Goal: Task Accomplishment & Management: Use online tool/utility

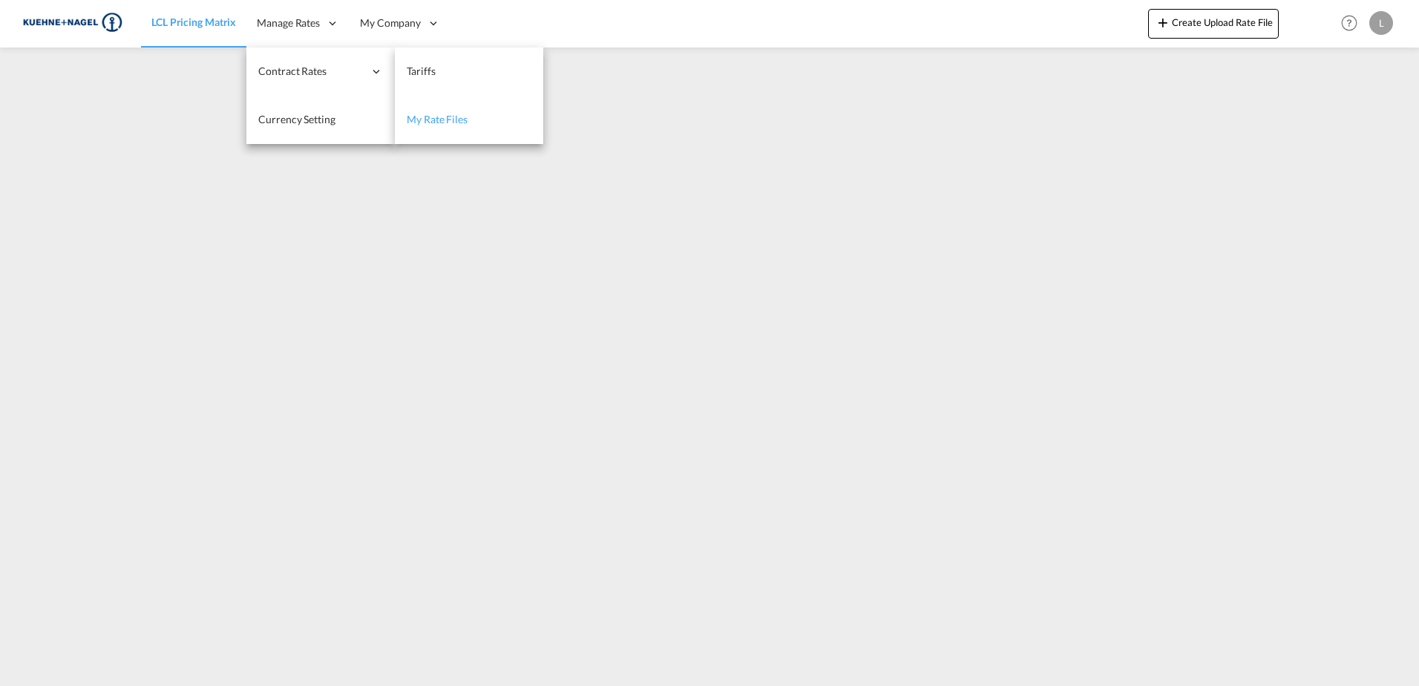
click at [451, 114] on span "My Rate Files" at bounding box center [437, 119] width 61 height 13
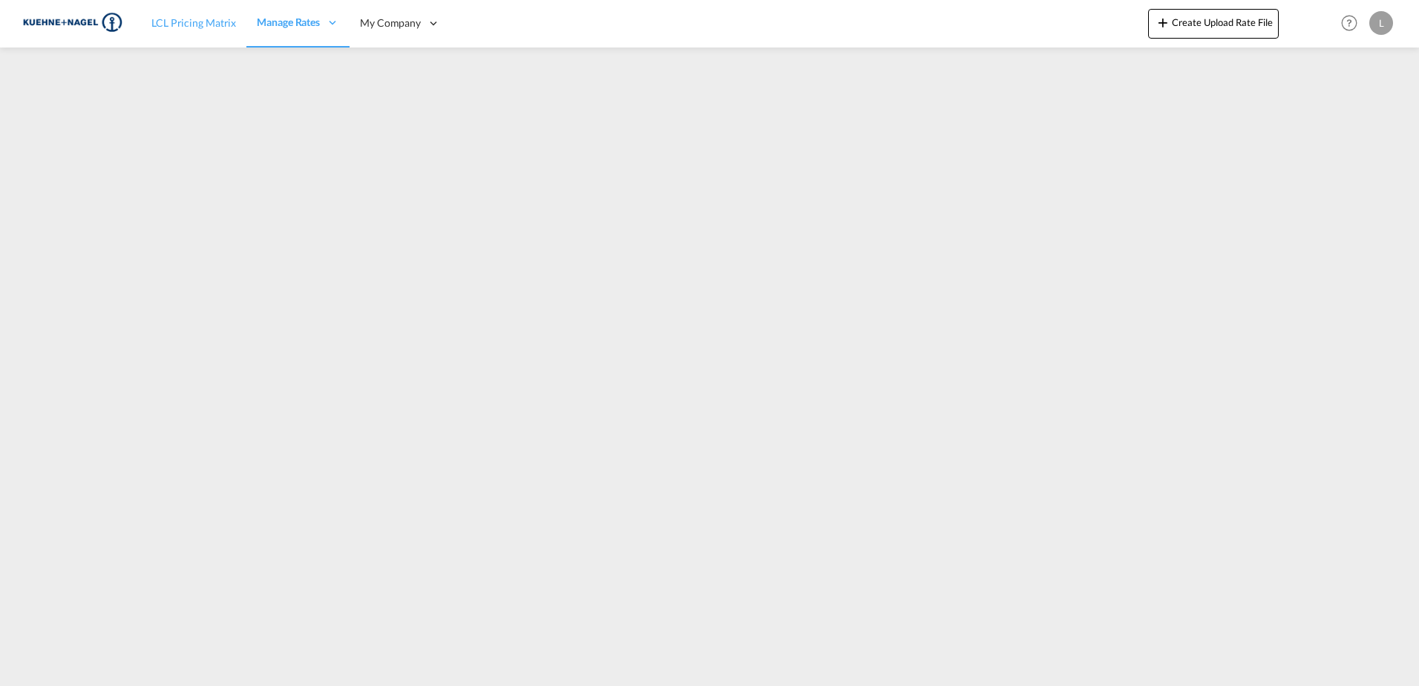
click at [186, 31] on link "LCL Pricing Matrix" at bounding box center [193, 23] width 105 height 48
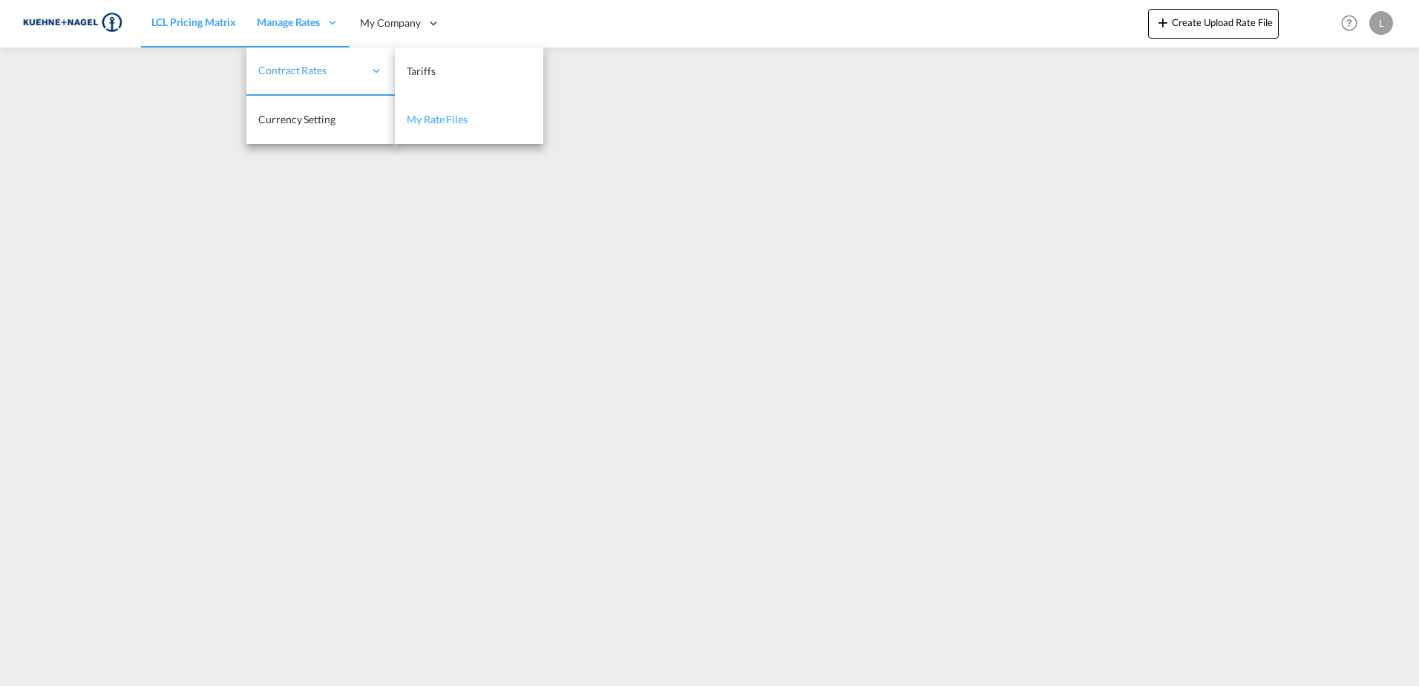
click at [422, 110] on link "My Rate Files" at bounding box center [469, 120] width 148 height 48
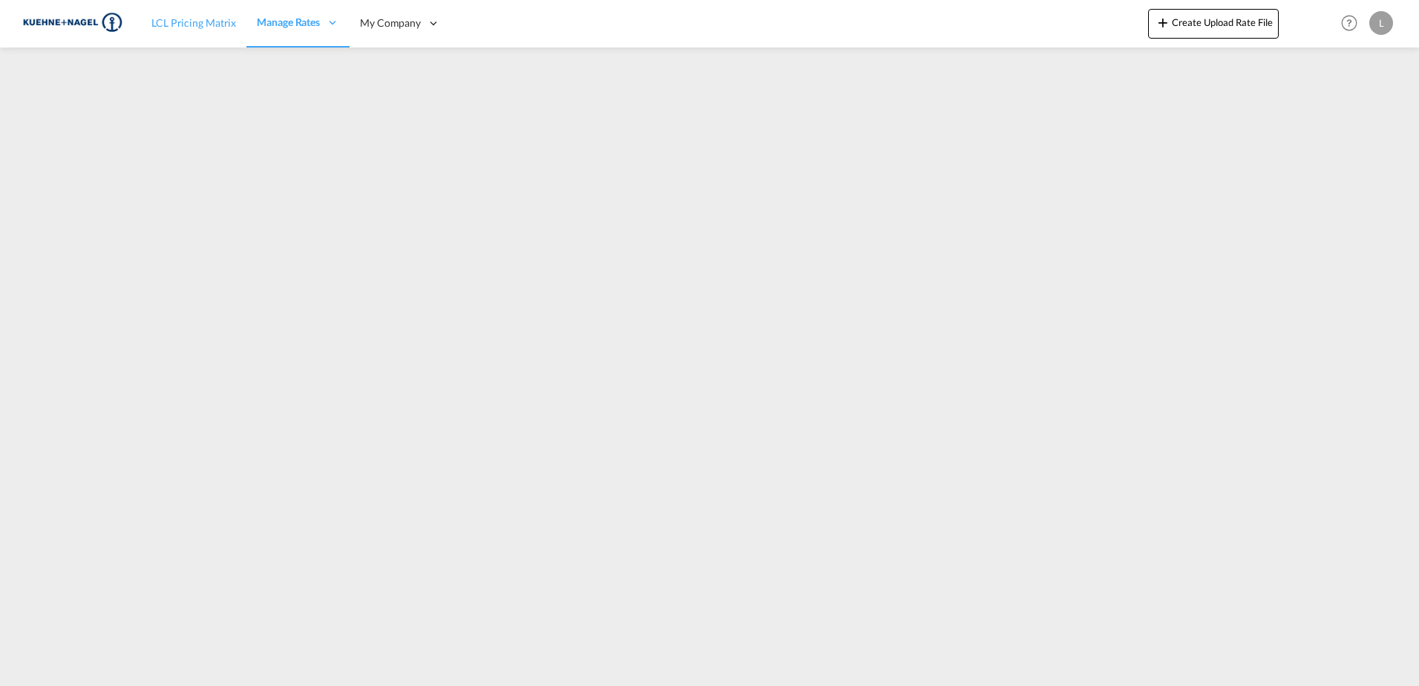
click at [204, 13] on link "LCL Pricing Matrix" at bounding box center [193, 23] width 105 height 48
